Goal: Transaction & Acquisition: Purchase product/service

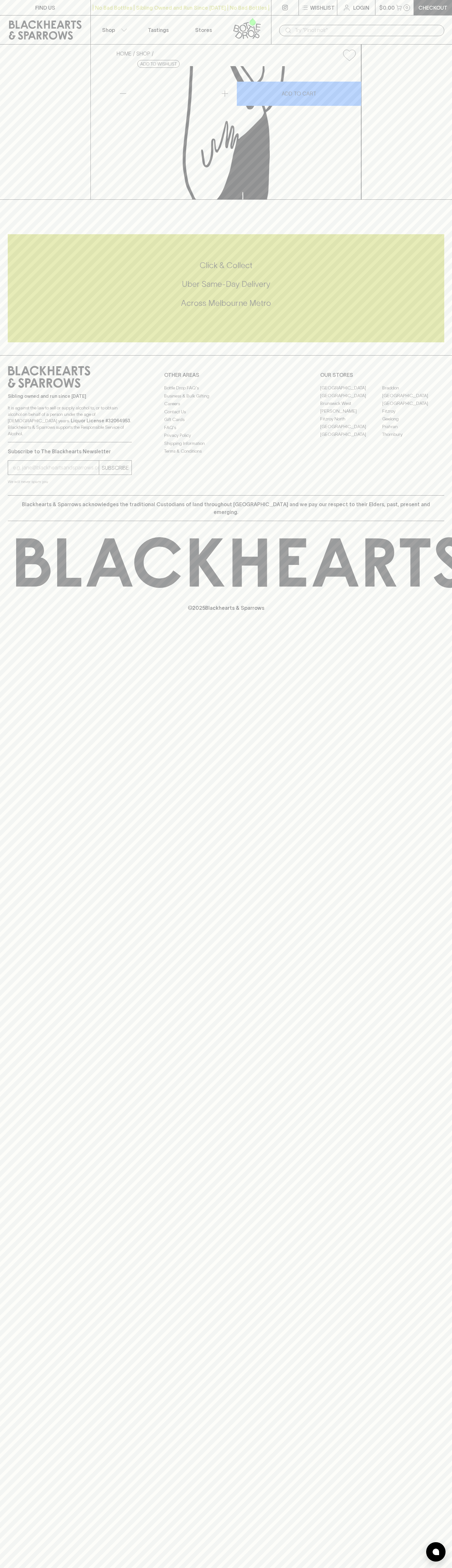
click at [274, 13] on link at bounding box center [284, 7] width 27 height 15
click at [443, 36] on div "​" at bounding box center [361, 30] width 181 height 29
click at [44, 1567] on html "FIND US | No Bad Bottles | Sibling Owned and Run Since [DATE] | No Bad Bottles …" at bounding box center [226, 784] width 452 height 1568
click at [19, 1085] on div "FIND US | No Bad Bottles | Sibling Owned and Run Since [DATE] | No Bad Bottles …" at bounding box center [226, 784] width 452 height 1568
